Goal: Find specific page/section: Find specific page/section

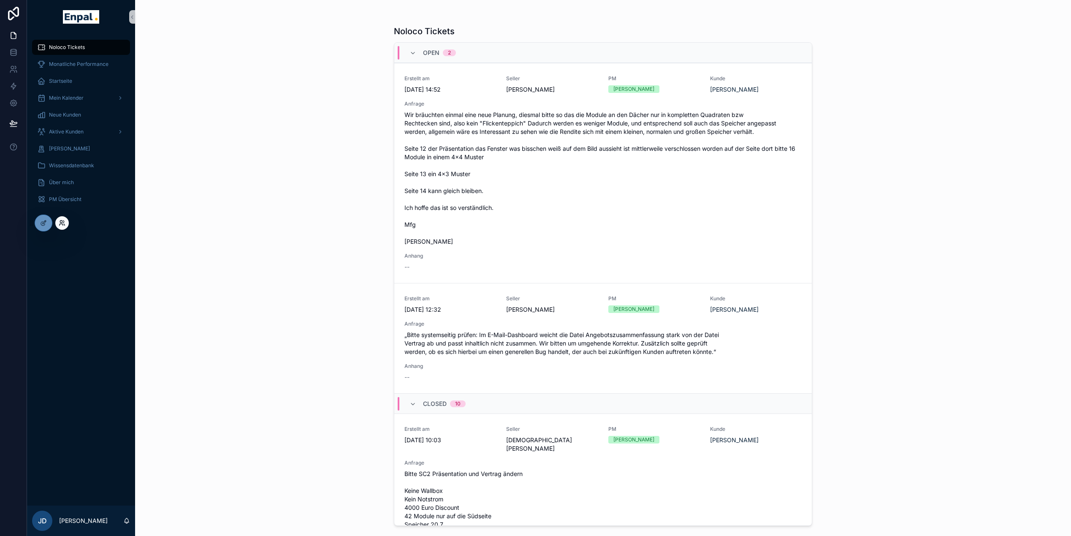
click at [59, 220] on icon at bounding box center [62, 223] width 7 height 7
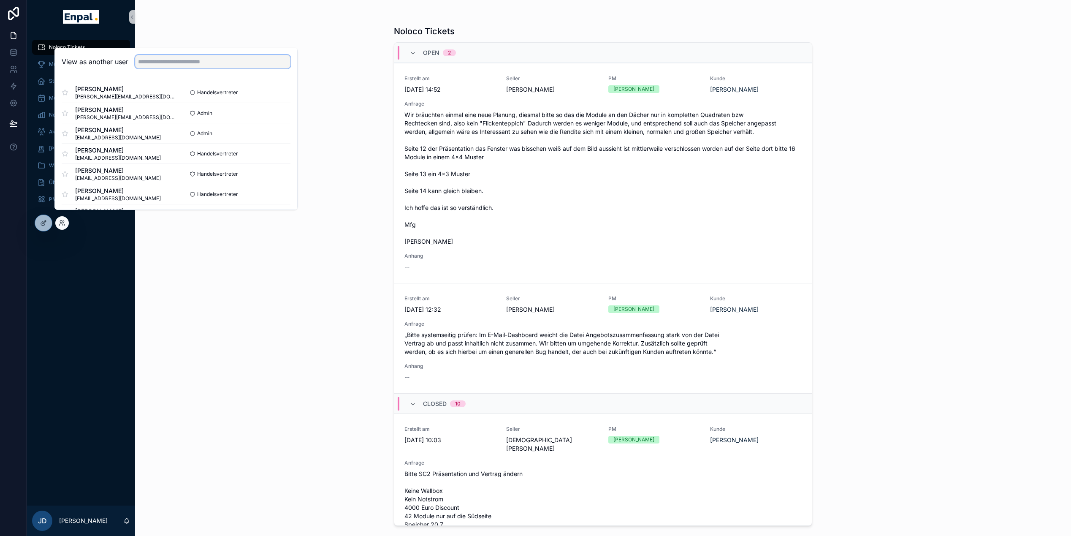
click at [167, 68] on input "text" at bounding box center [212, 62] width 155 height 14
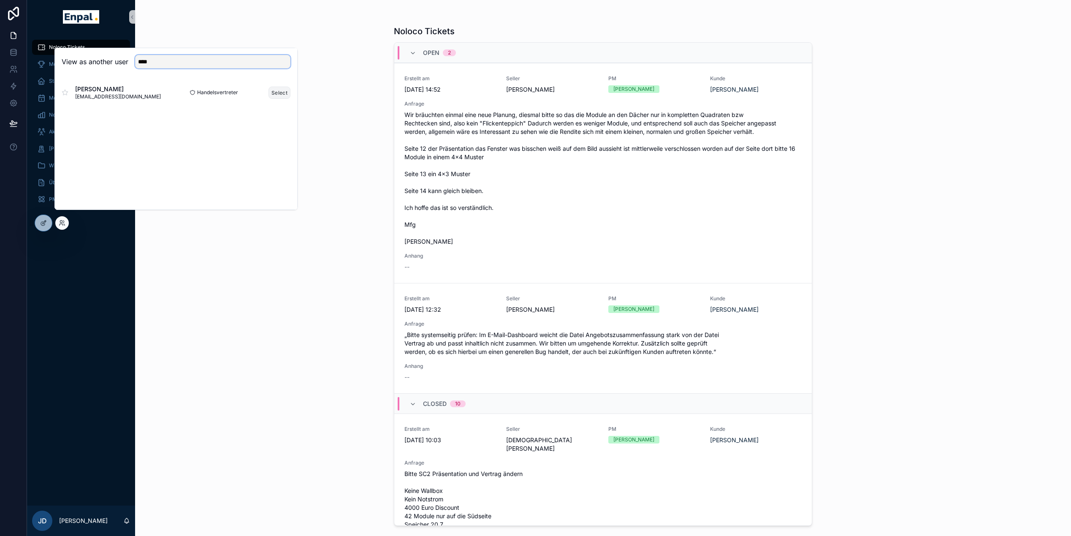
type input "****"
click at [279, 98] on button "Select" at bounding box center [280, 93] width 22 height 12
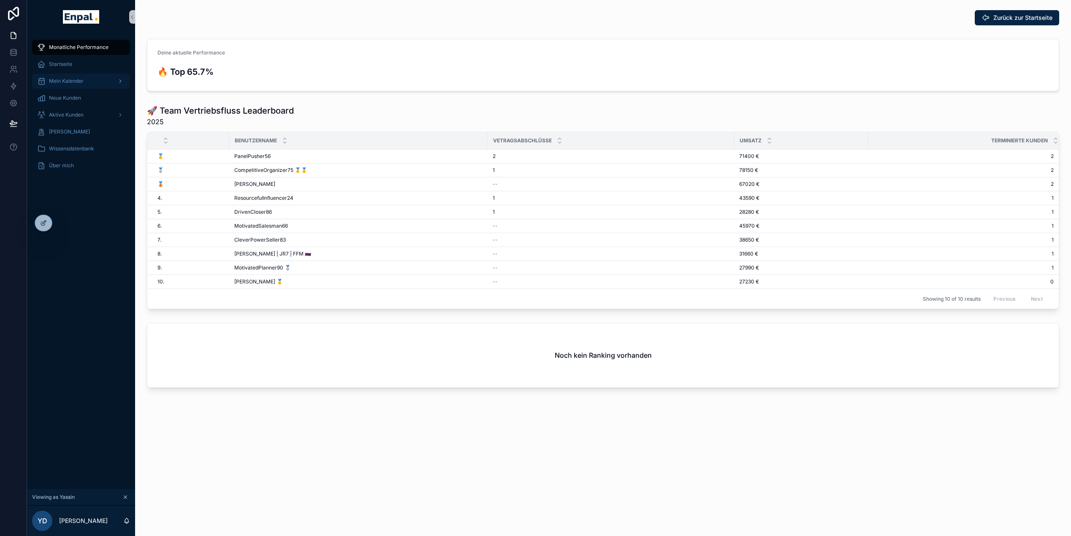
click at [72, 84] on span "Mein Kalender" at bounding box center [66, 81] width 35 height 7
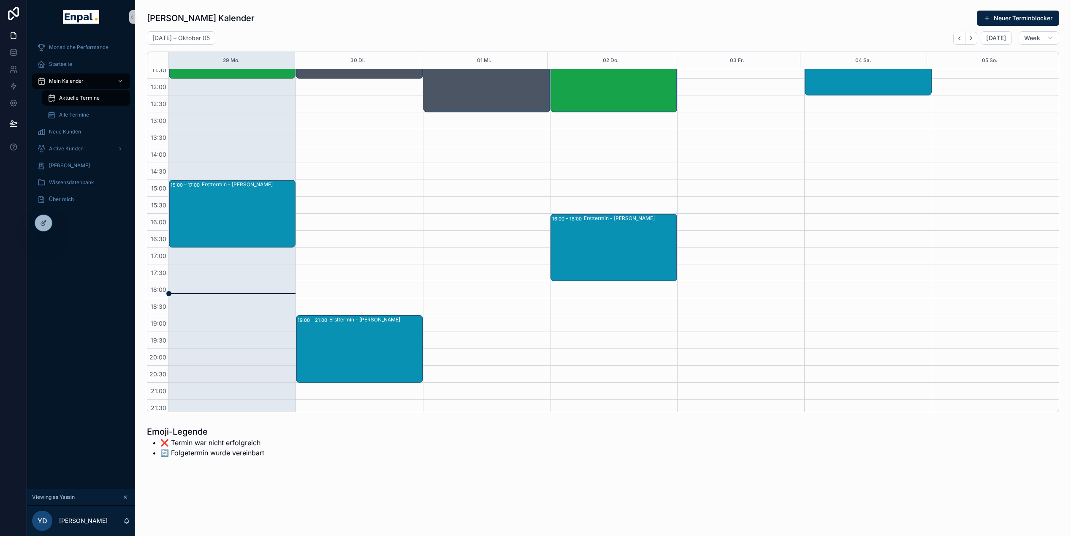
scroll to position [16, 0]
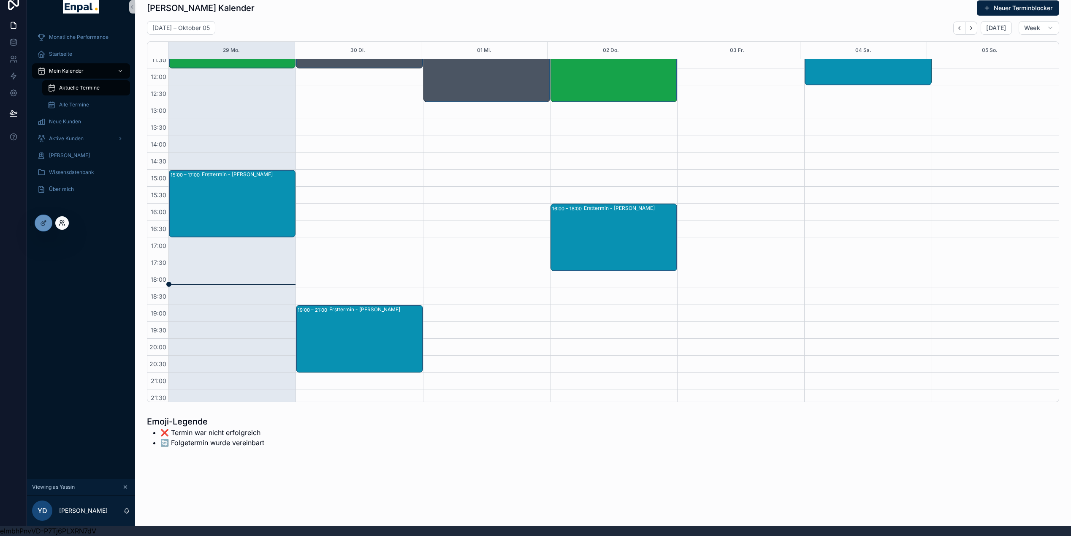
click at [60, 223] on icon at bounding box center [62, 223] width 7 height 7
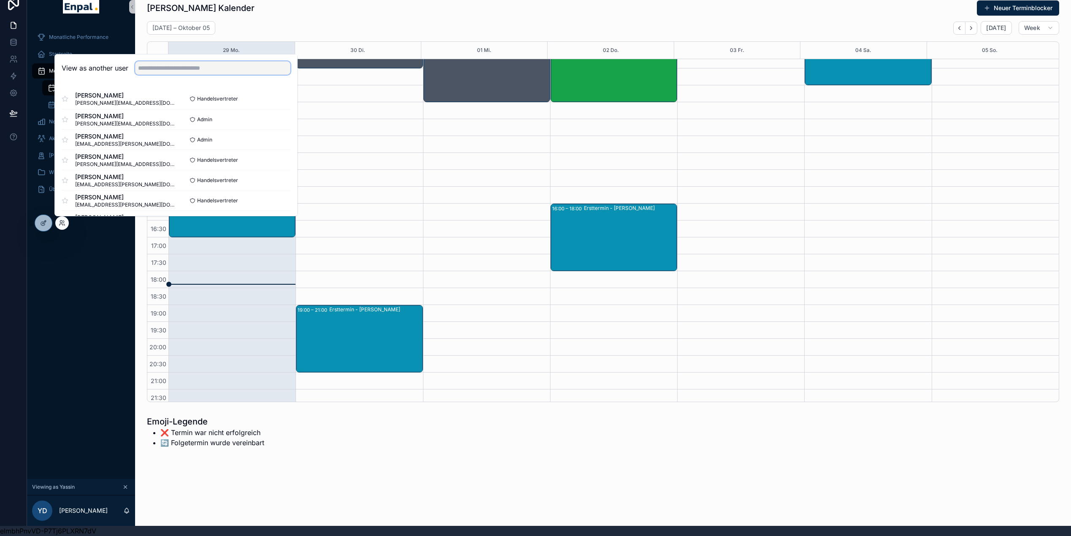
click at [153, 63] on input "text" at bounding box center [212, 68] width 155 height 14
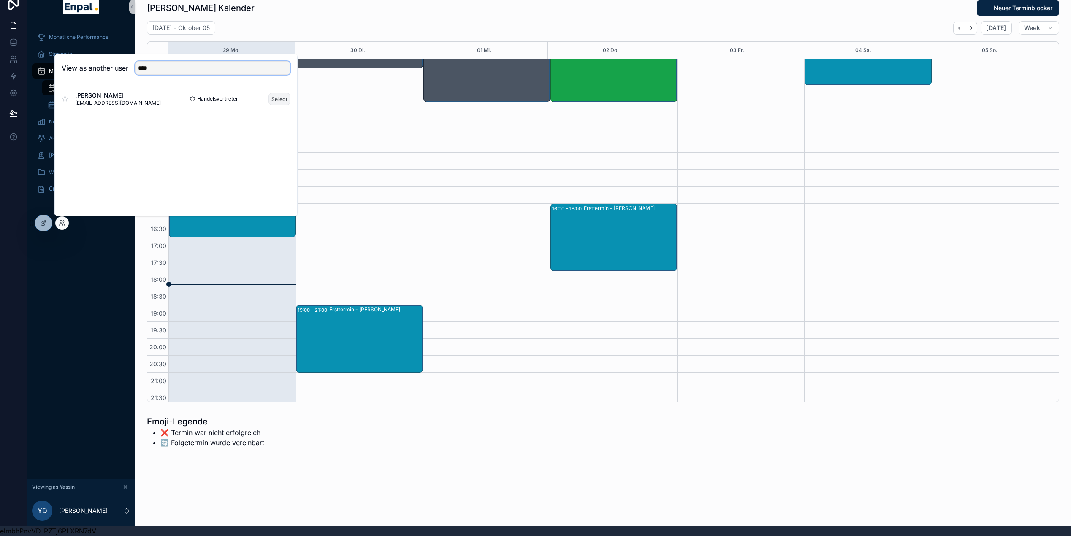
type input "****"
click at [281, 98] on button "Select" at bounding box center [280, 99] width 22 height 12
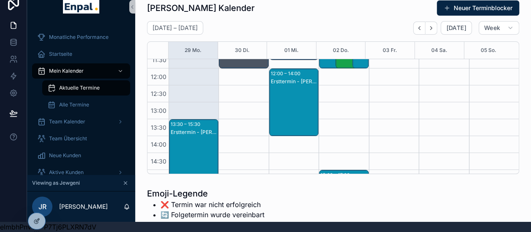
scroll to position [159, 0]
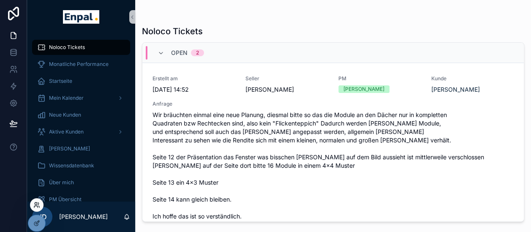
click at [37, 206] on icon at bounding box center [35, 207] width 3 height 2
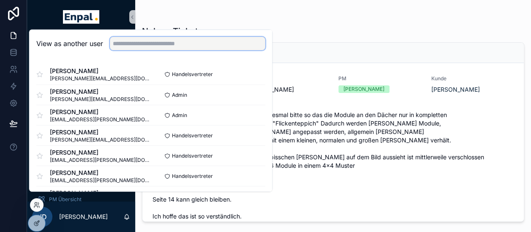
click at [171, 50] on input "text" at bounding box center [187, 44] width 155 height 14
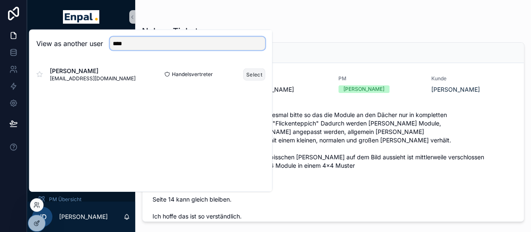
type input "****"
click at [247, 79] on button "Select" at bounding box center [254, 74] width 22 height 12
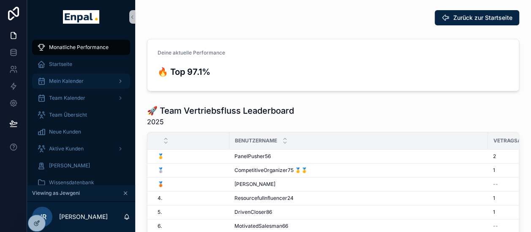
click at [66, 84] on span "Mein Kalender" at bounding box center [66, 81] width 35 height 7
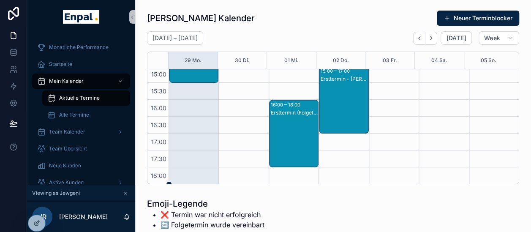
scroll to position [272, 0]
